Goal: Check status: Check status

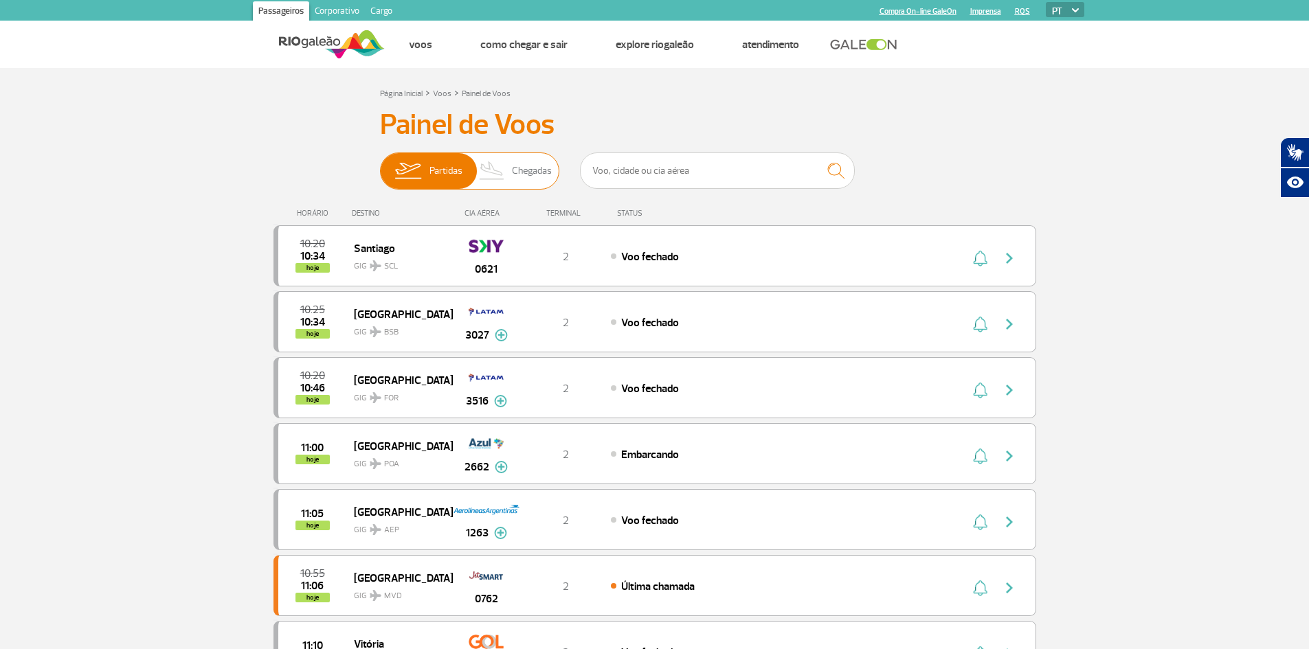
click at [491, 175] on img at bounding box center [492, 171] width 41 height 36
click at [380, 164] on input "Partidas Chegadas" at bounding box center [380, 164] width 0 height 0
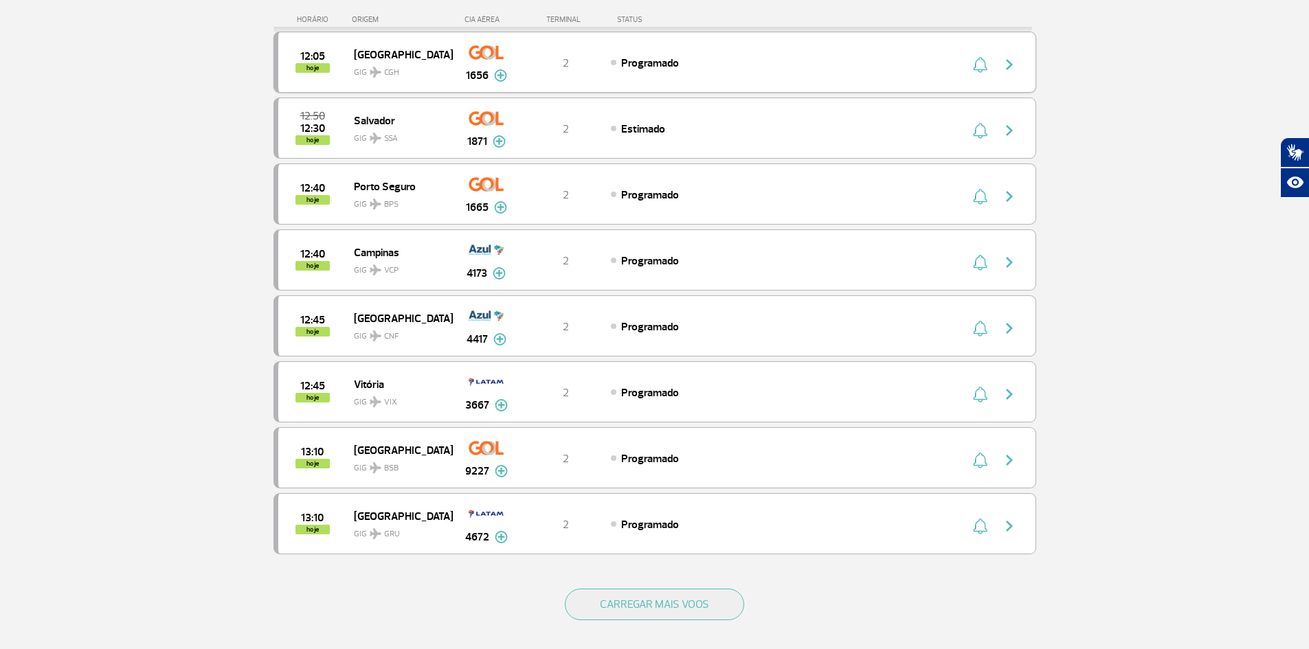
scroll to position [1031, 0]
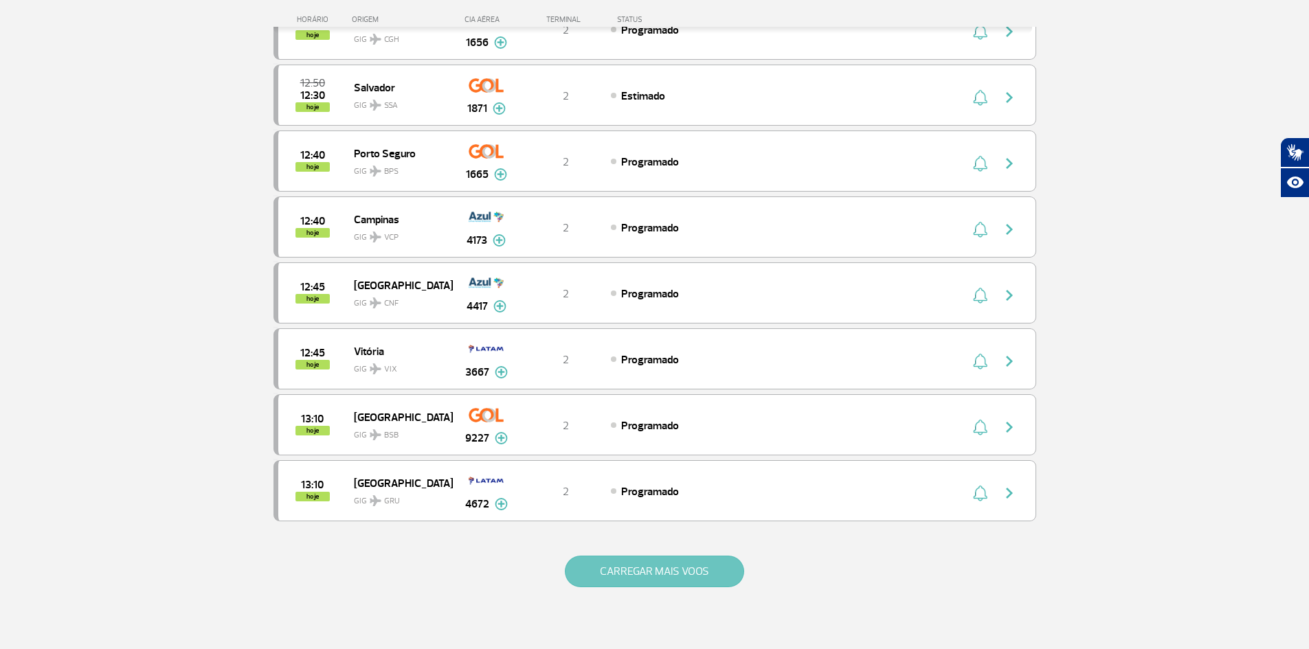
click at [640, 567] on button "CARREGAR MAIS VOOS" at bounding box center [654, 572] width 179 height 32
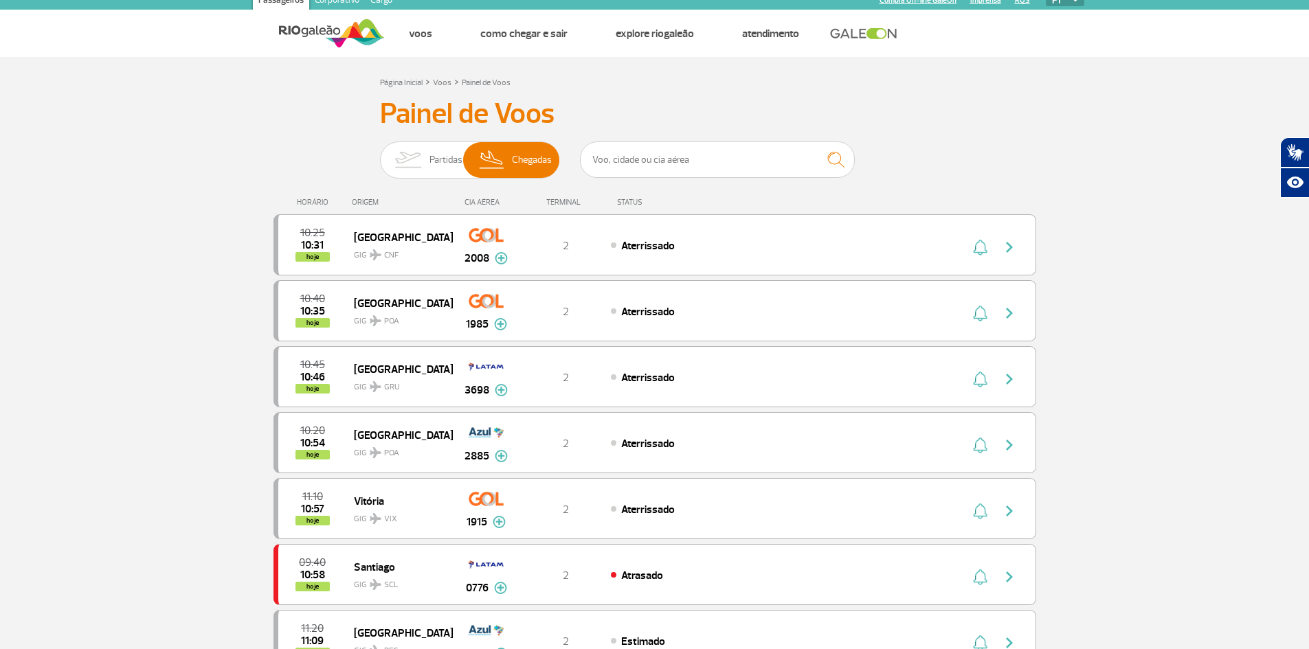
scroll to position [0, 0]
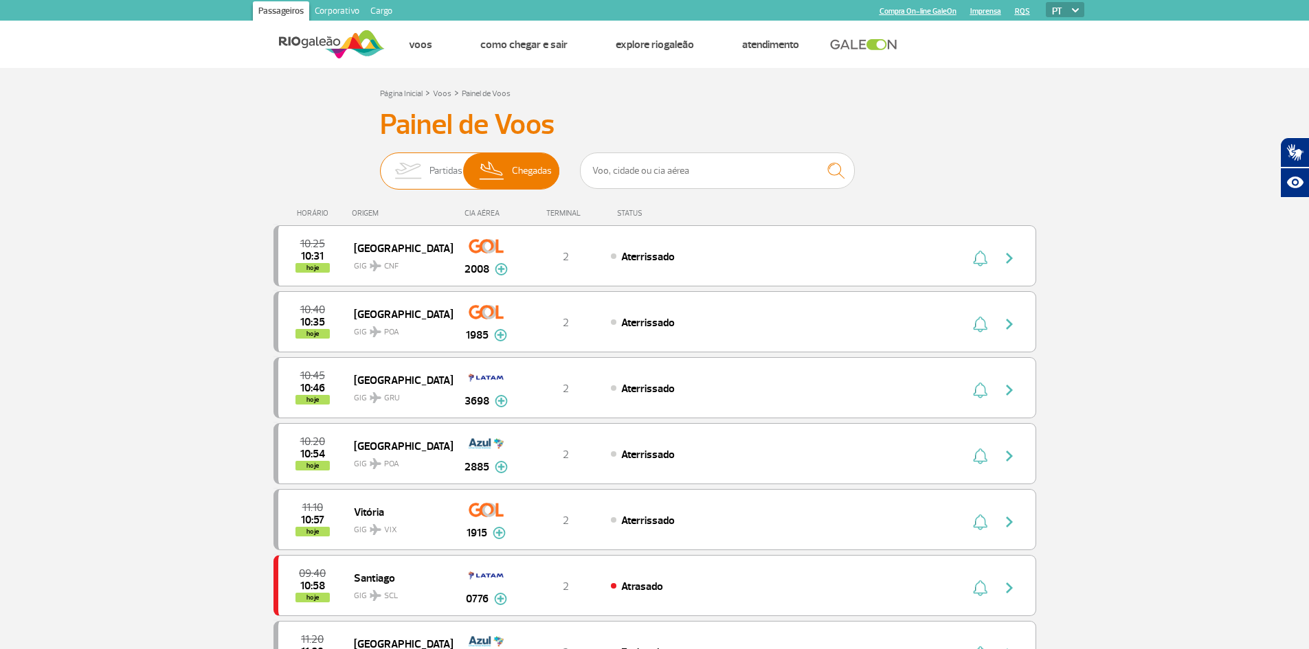
click at [429, 174] on span "Partidas" at bounding box center [445, 171] width 33 height 36
click at [380, 164] on input "Partidas Chegadas" at bounding box center [380, 164] width 0 height 0
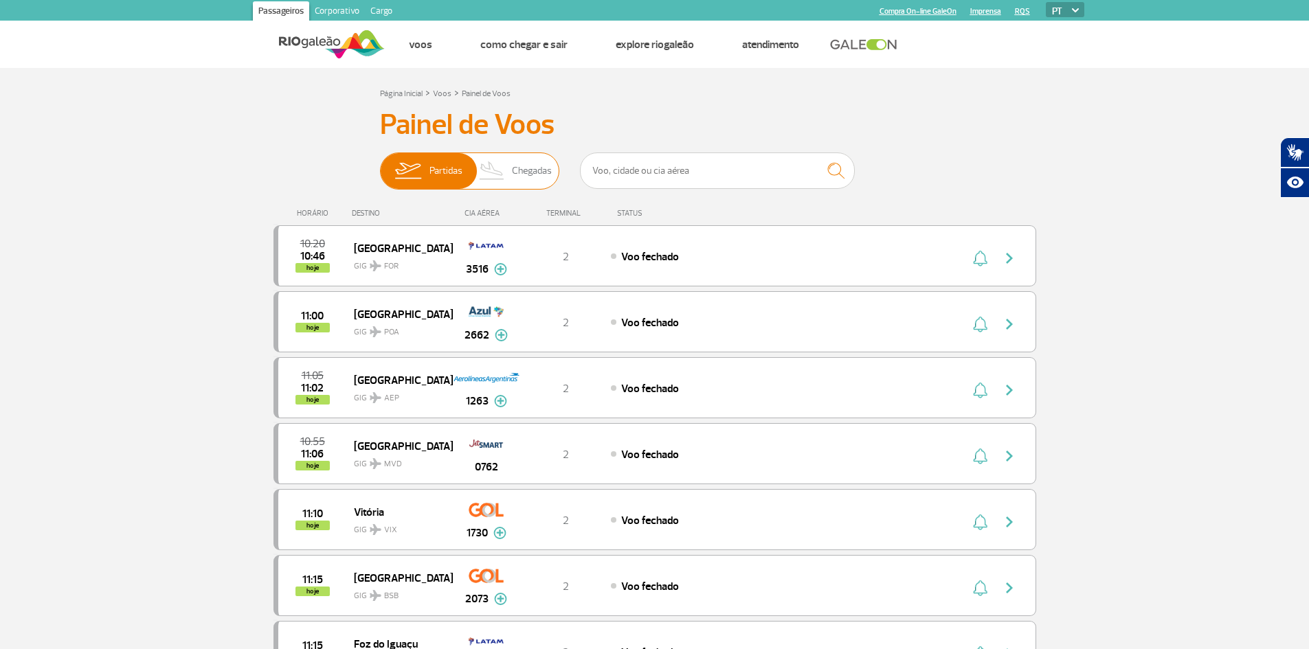
click at [537, 175] on span "Chegadas" at bounding box center [532, 171] width 40 height 36
click at [380, 164] on input "Partidas Chegadas" at bounding box center [380, 164] width 0 height 0
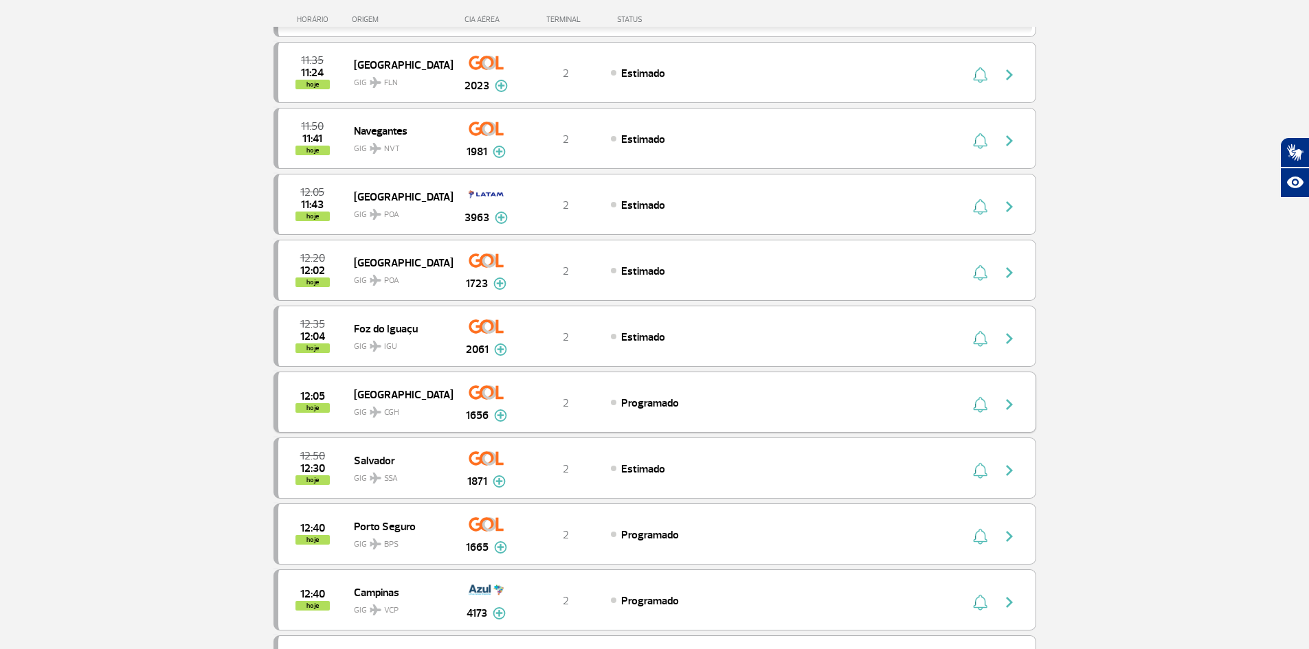
scroll to position [550, 0]
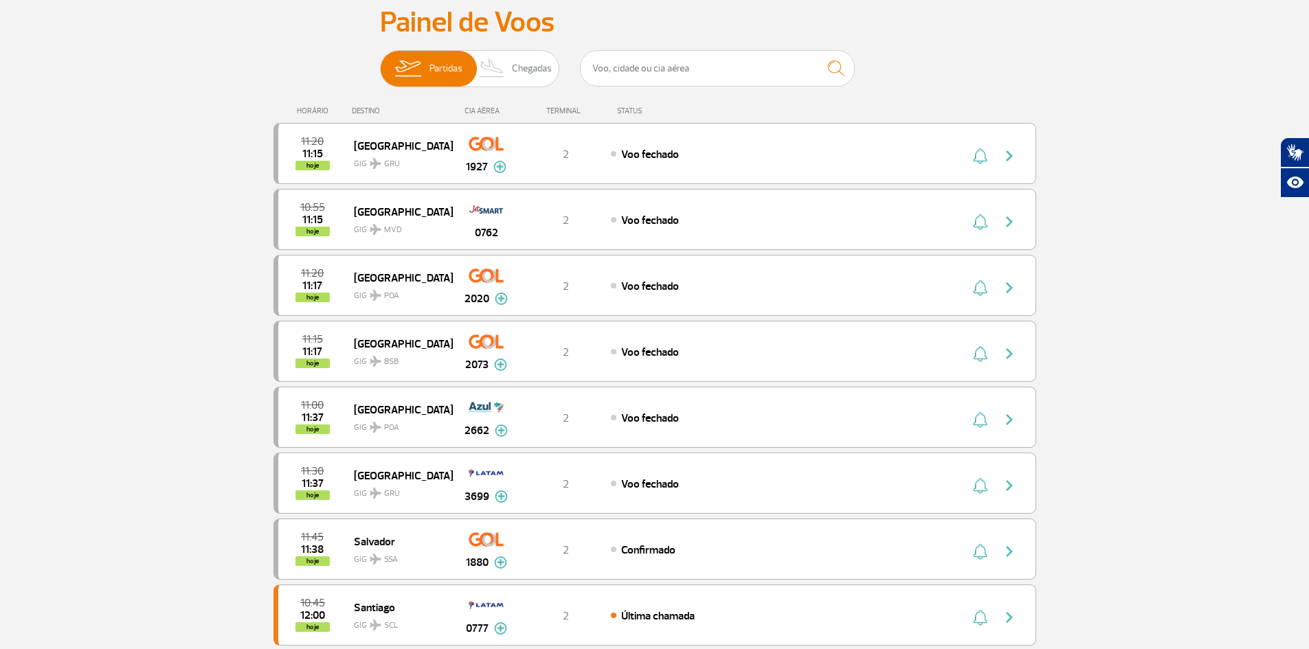
scroll to position [206, 0]
